Goal: Obtain resource: Obtain resource

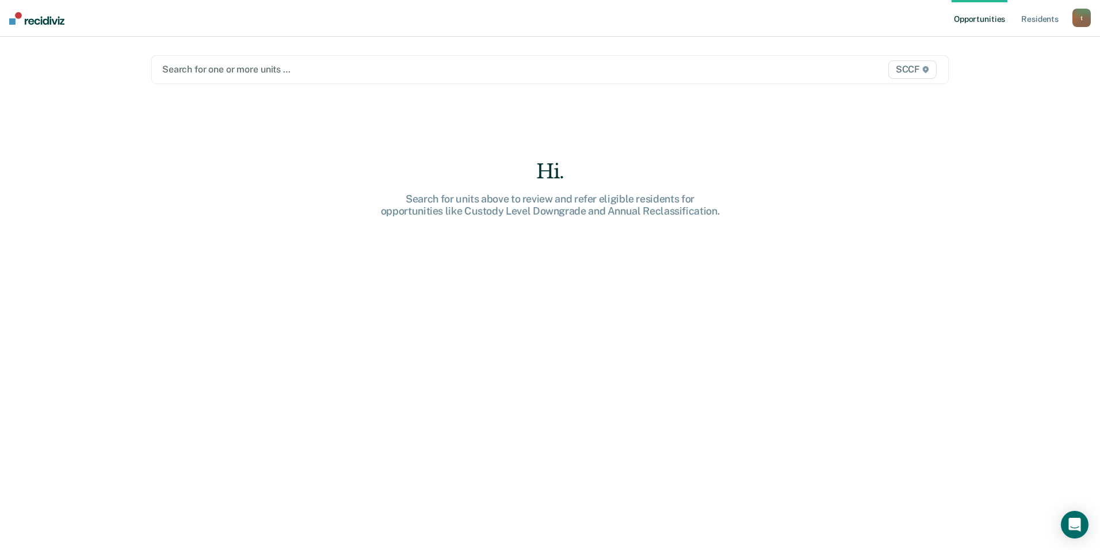
click at [611, 69] on div at bounding box center [433, 69] width 542 height 13
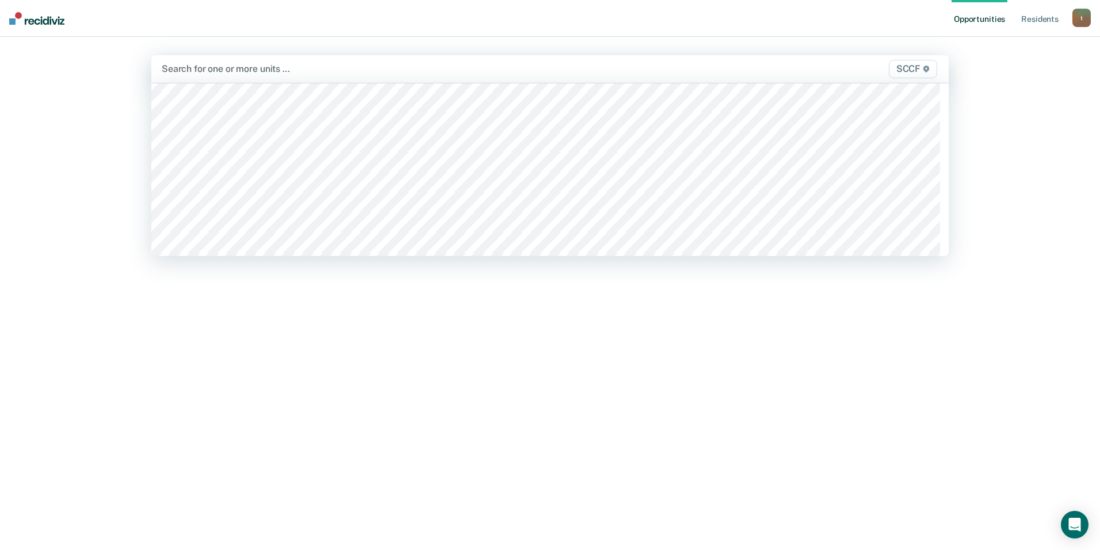
scroll to position [5753, 0]
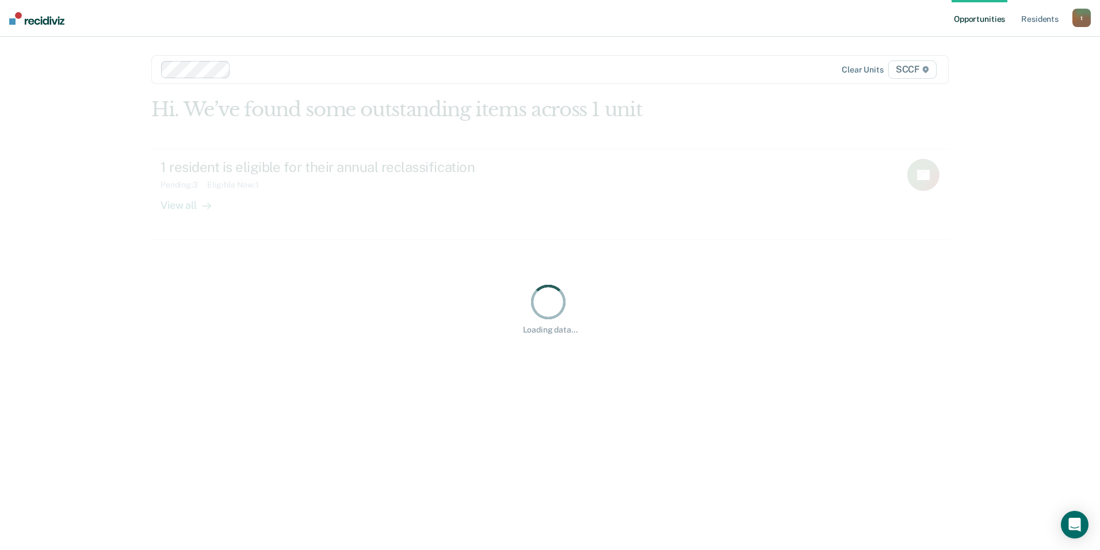
click at [261, 74] on div at bounding box center [469, 69] width 469 height 13
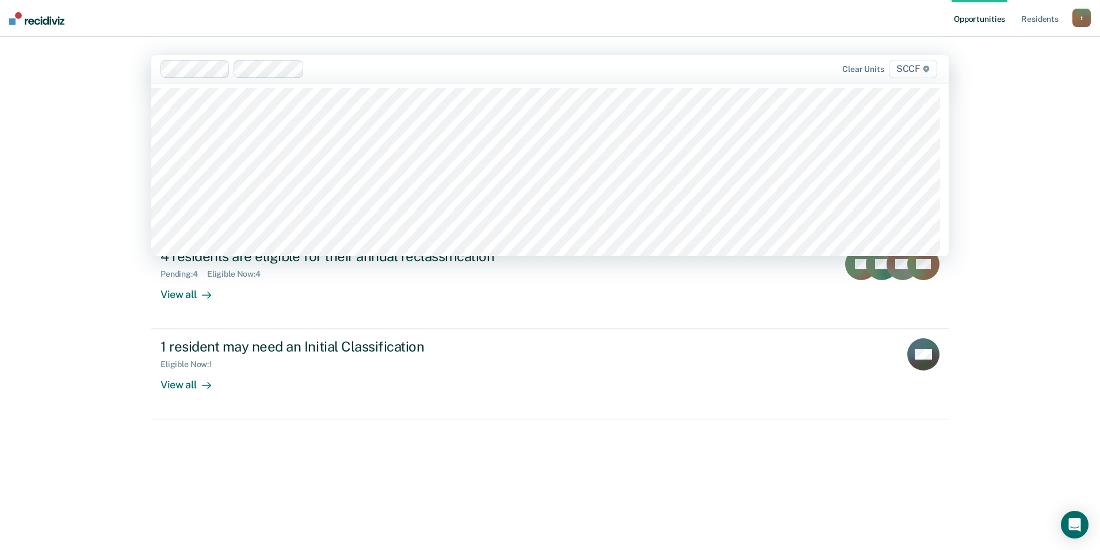
click at [325, 69] on div at bounding box center [507, 68] width 396 height 13
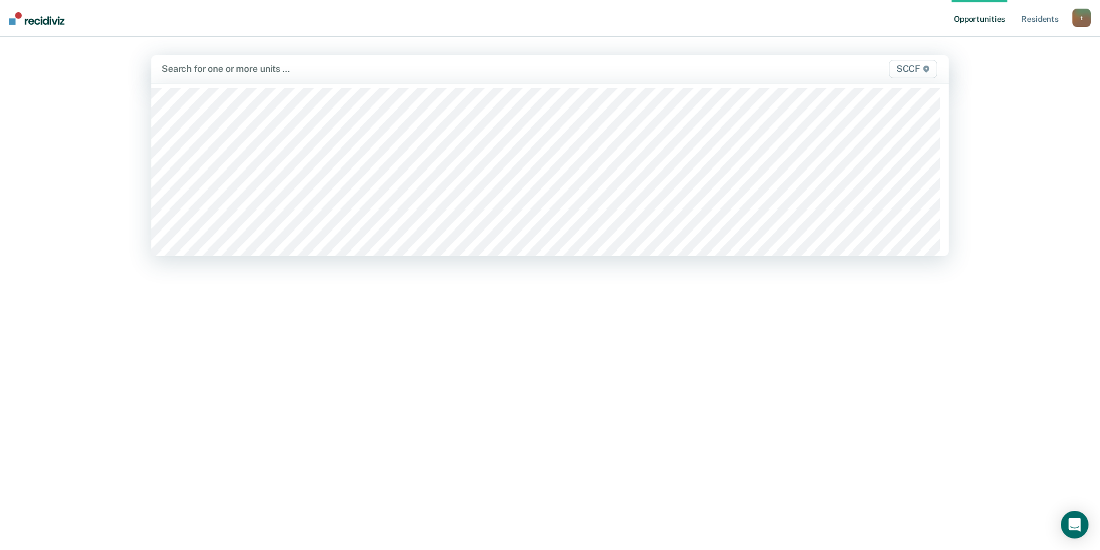
click at [220, 72] on div at bounding box center [433, 68] width 543 height 13
click at [221, 68] on div at bounding box center [433, 68] width 543 height 13
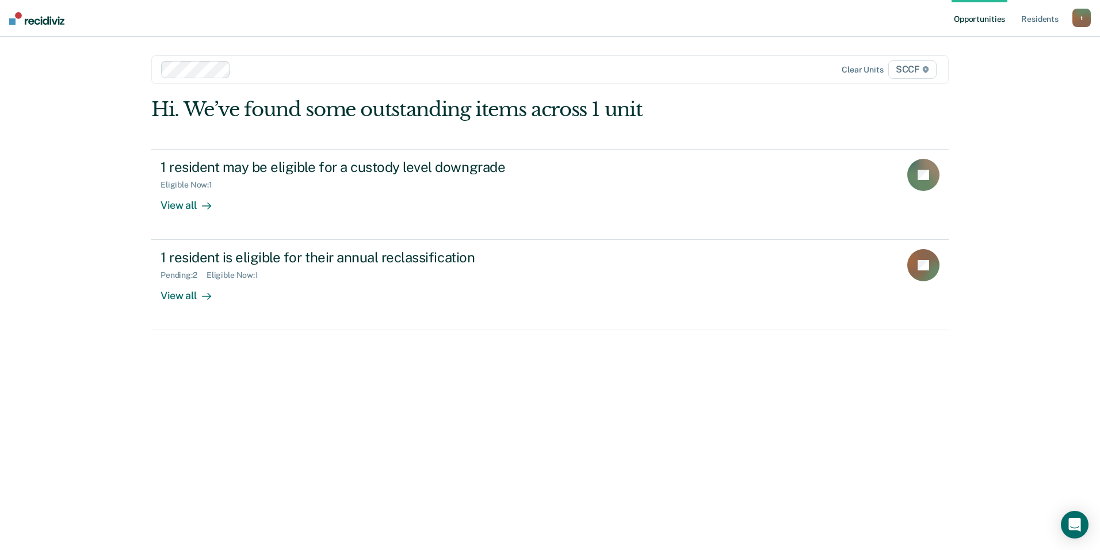
click at [258, 75] on div at bounding box center [469, 69] width 469 height 13
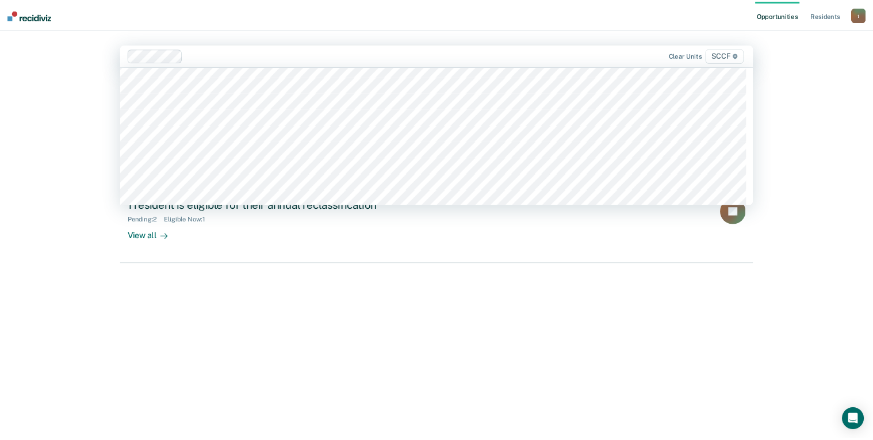
scroll to position [5868, 0]
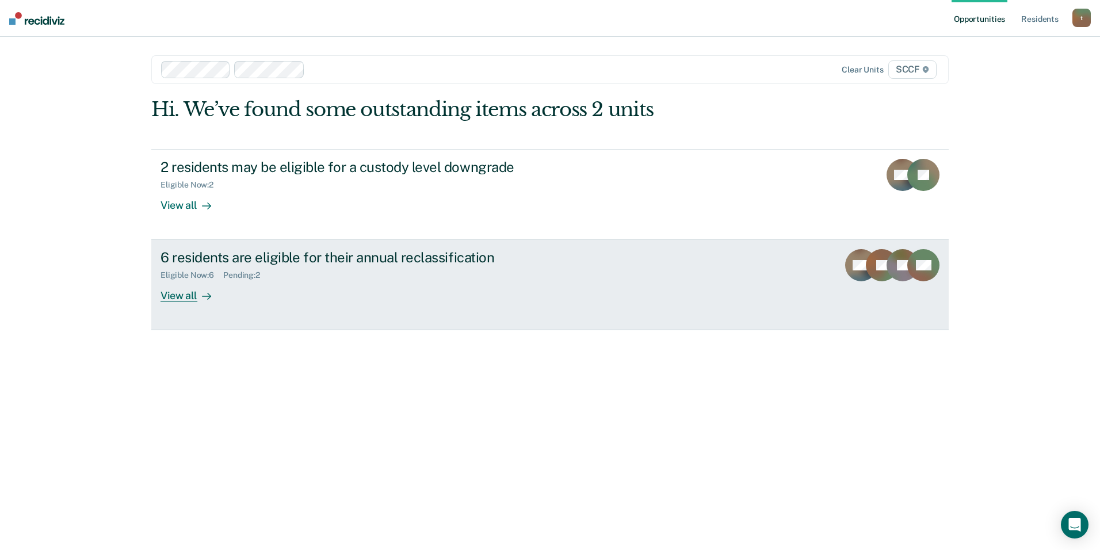
click at [258, 258] on div "6 residents are eligible for their annual reclassification" at bounding box center [362, 257] width 404 height 17
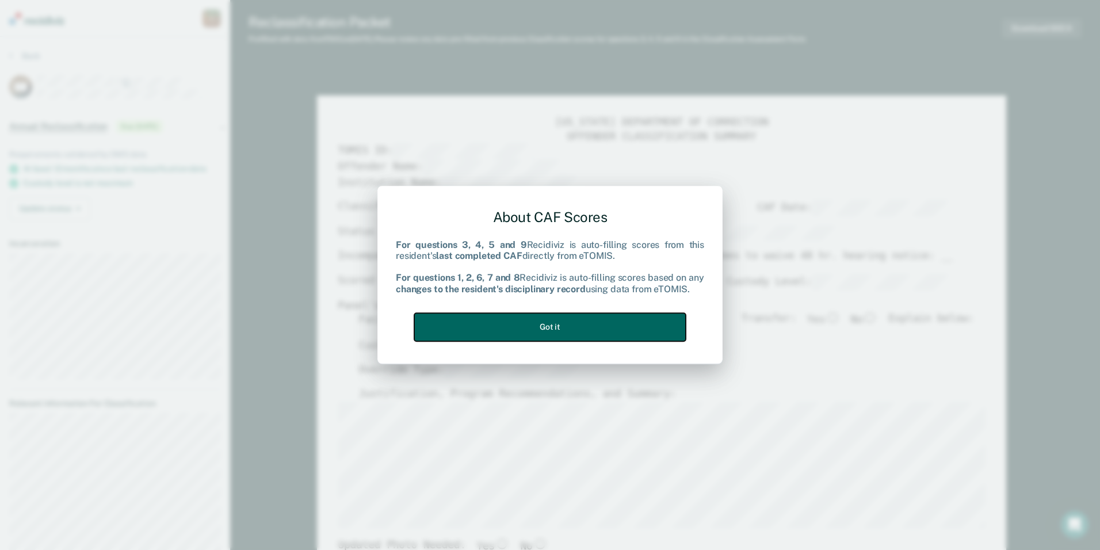
click at [546, 327] on button "Got it" at bounding box center [550, 327] width 272 height 28
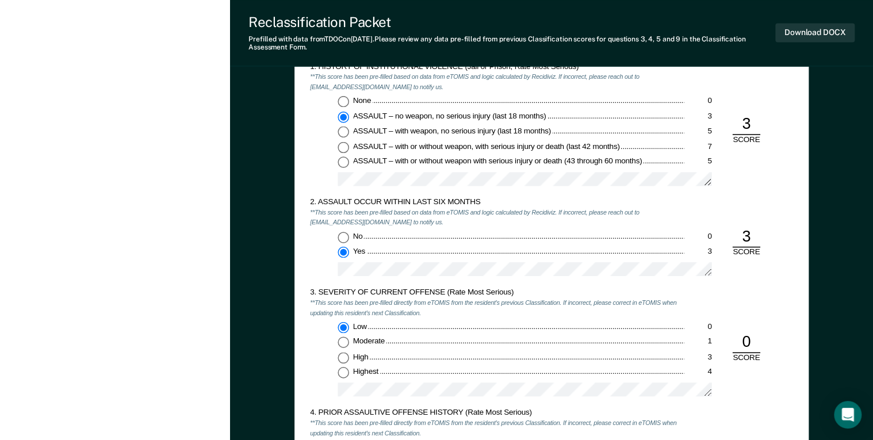
scroll to position [874, 0]
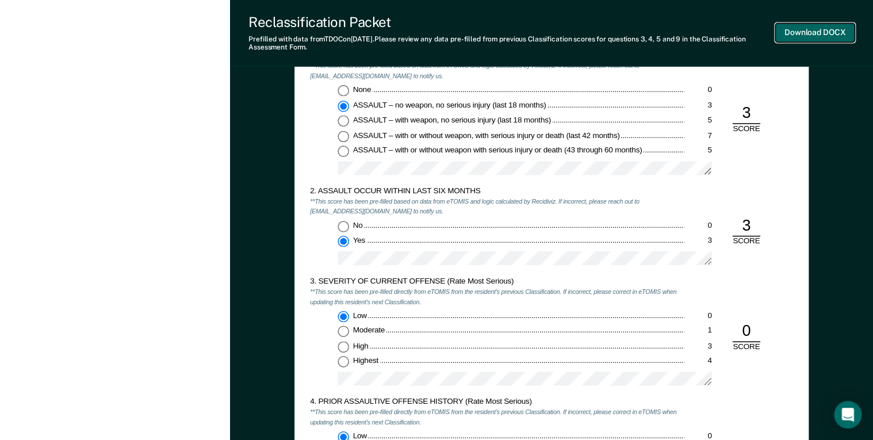
click at [808, 32] on button "Download DOCX" at bounding box center [814, 32] width 79 height 19
type textarea "x"
